Goal: Find specific page/section: Find specific page/section

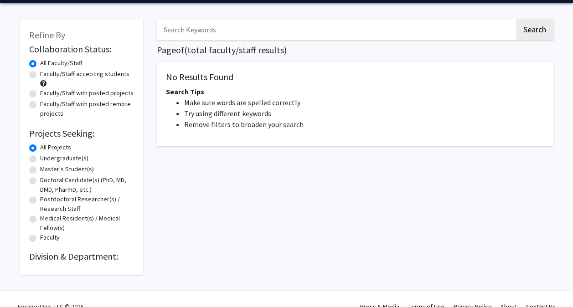
scroll to position [30, 0]
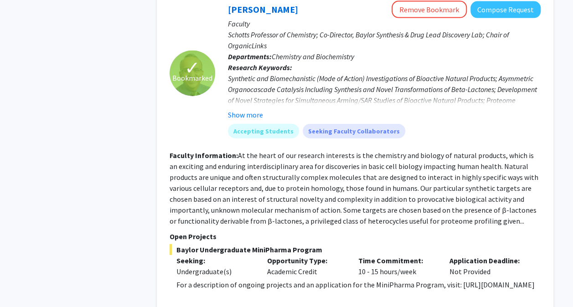
scroll to position [982, 0]
click at [239, 109] on button "Show more" at bounding box center [245, 114] width 35 height 11
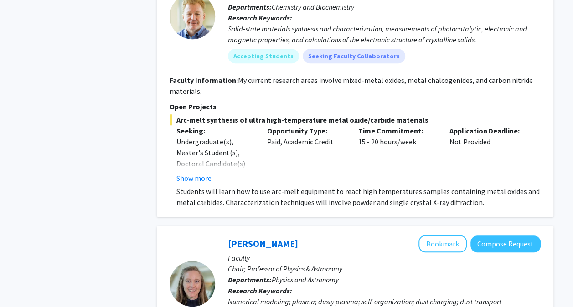
scroll to position [3905, 0]
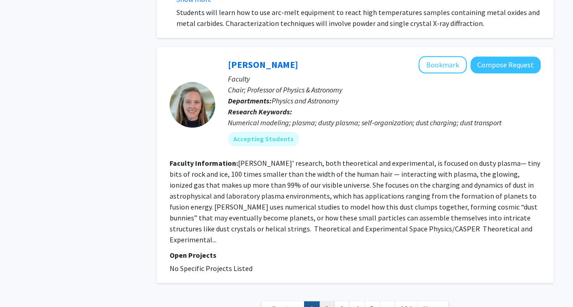
click at [331, 301] on link "2" at bounding box center [327, 309] width 16 height 16
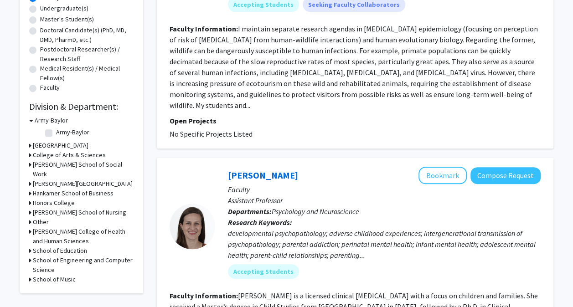
scroll to position [180, 0]
click at [24, 151] on div "Refine By Collaboration Status: Collaboration Status All Faculty/Staff Collabor…" at bounding box center [81, 81] width 123 height 425
click at [29, 154] on icon at bounding box center [30, 155] width 2 height 10
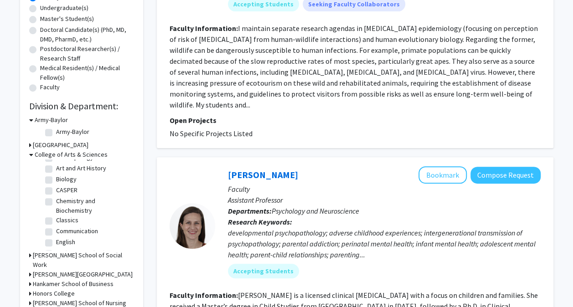
scroll to position [21, 0]
click at [56, 190] on label "CASPER" at bounding box center [66, 190] width 21 height 10
click at [56, 190] on input "CASPER" at bounding box center [59, 188] width 6 height 6
checkbox input "true"
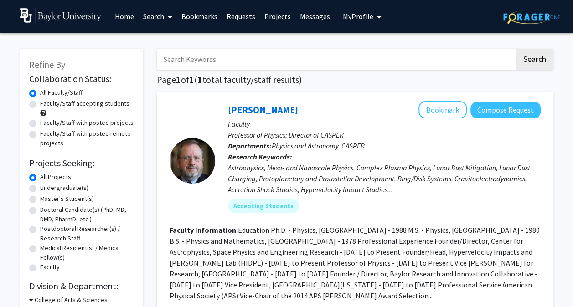
click at [365, 16] on span "My Profile" at bounding box center [358, 16] width 31 height 9
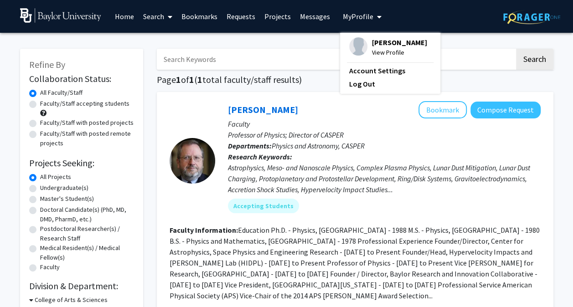
click at [384, 51] on span "View Profile" at bounding box center [399, 52] width 55 height 10
